Goal: Task Accomplishment & Management: Complete application form

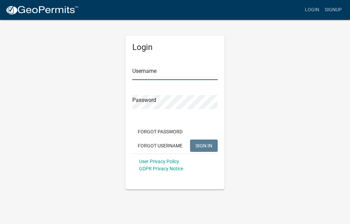
click at [157, 69] on input "Username" at bounding box center [174, 73] width 85 height 14
type input "SBMI"
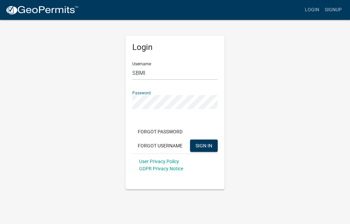
click at [205, 144] on span "SIGN IN" at bounding box center [203, 144] width 17 height 5
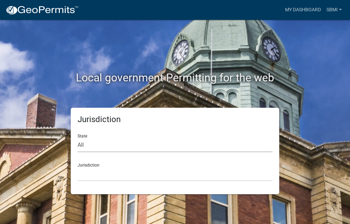
click at [142, 140] on select "All [US_STATE] [US_STATE] [US_STATE] [US_STATE] [US_STATE] [US_STATE] [US_STATE…" at bounding box center [175, 145] width 195 height 14
select select "[US_STATE]"
click at [108, 171] on select "City of [GEOGRAPHIC_DATA], [US_STATE] City of [GEOGRAPHIC_DATA], [US_STATE] Cit…" at bounding box center [175, 174] width 195 height 14
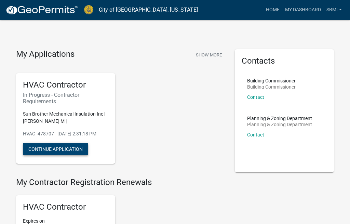
click at [70, 153] on button "Continue Application" at bounding box center [55, 149] width 65 height 12
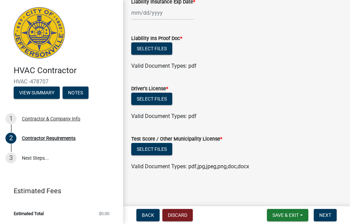
scroll to position [50, 0]
